Goal: Information Seeking & Learning: Learn about a topic

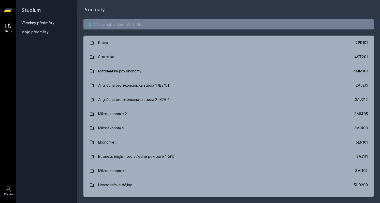
click at [193, 28] on input "search" at bounding box center [228, 24] width 290 height 10
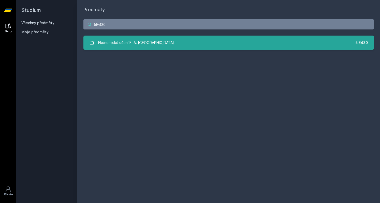
type input "5IE430"
click at [194, 47] on link "Ekonomické učení F. A. Hayeka 5IE430" at bounding box center [228, 43] width 290 height 14
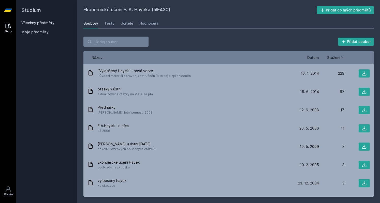
click at [312, 57] on span "Datum" at bounding box center [313, 57] width 12 height 5
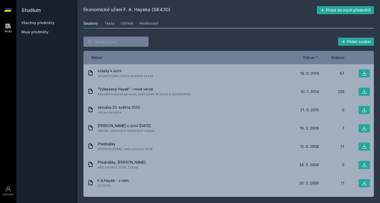
click at [312, 57] on span "Datum" at bounding box center [309, 57] width 12 height 5
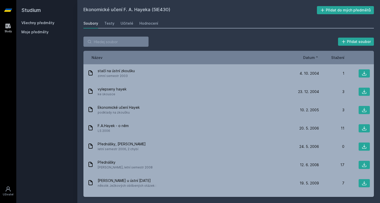
click at [312, 57] on span "Datum" at bounding box center [309, 57] width 12 height 5
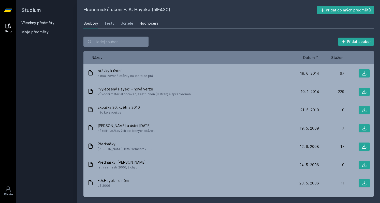
click at [148, 24] on div "Hodnocení" at bounding box center [148, 23] width 19 height 5
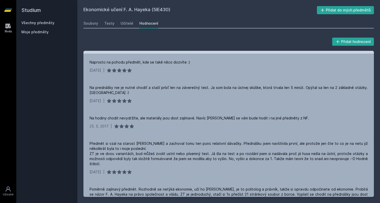
scroll to position [84, 0]
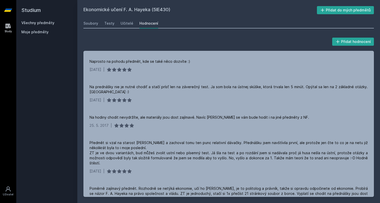
click at [21, 23] on link "Všechny předměty" at bounding box center [37, 23] width 33 height 4
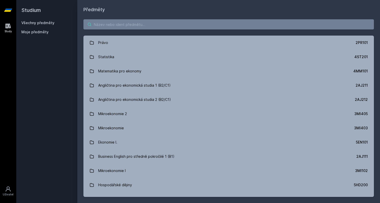
click at [115, 20] on input "search" at bounding box center [228, 24] width 290 height 10
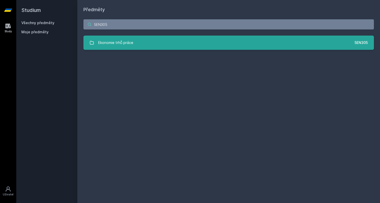
type input "5EN305"
click at [133, 37] on link "Ekonomie trhů práce 5EN305" at bounding box center [228, 43] width 290 height 14
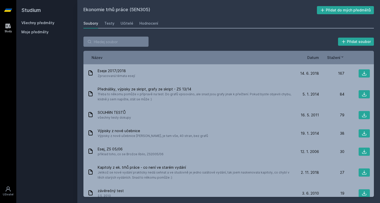
click at [317, 58] on span "Datum" at bounding box center [313, 57] width 12 height 5
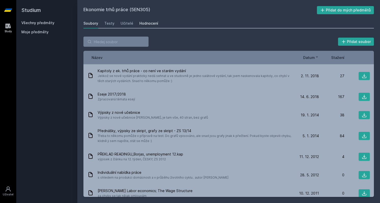
click at [148, 20] on link "Hodnocení" at bounding box center [148, 23] width 19 height 10
